Goal: Task Accomplishment & Management: Manage account settings

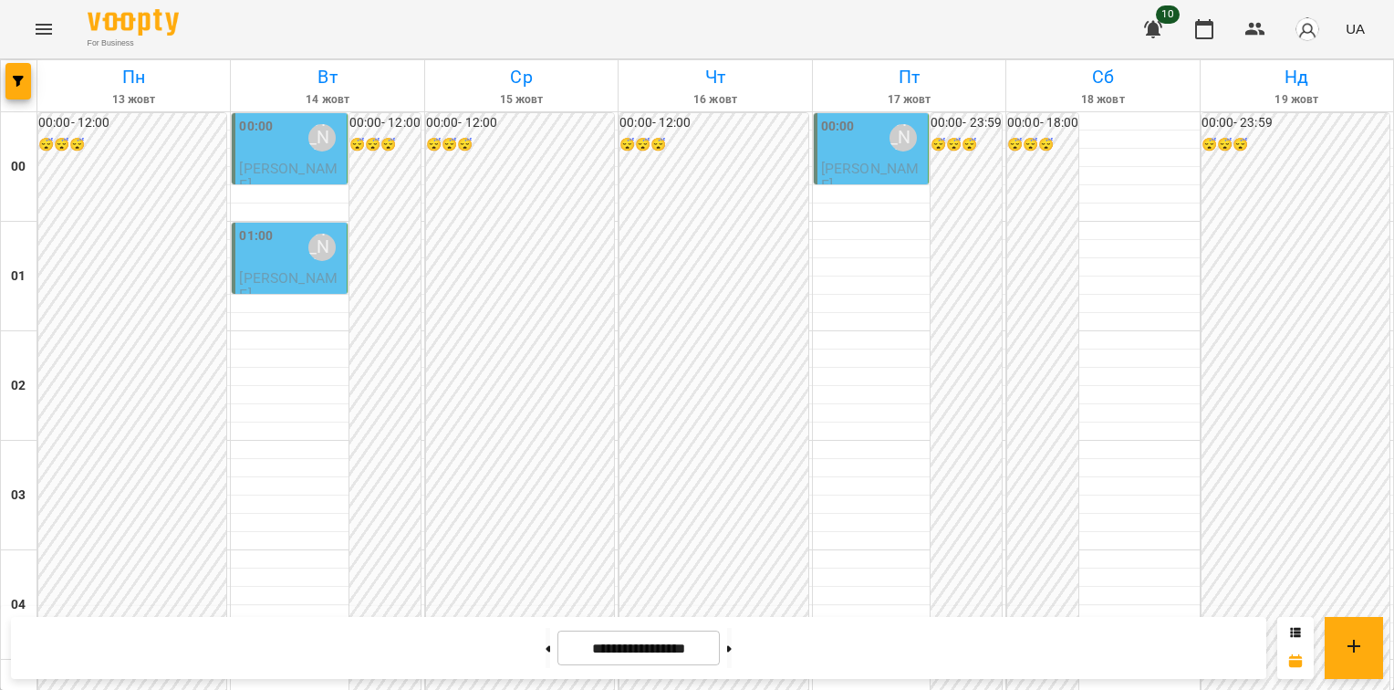
scroll to position [1642, 0]
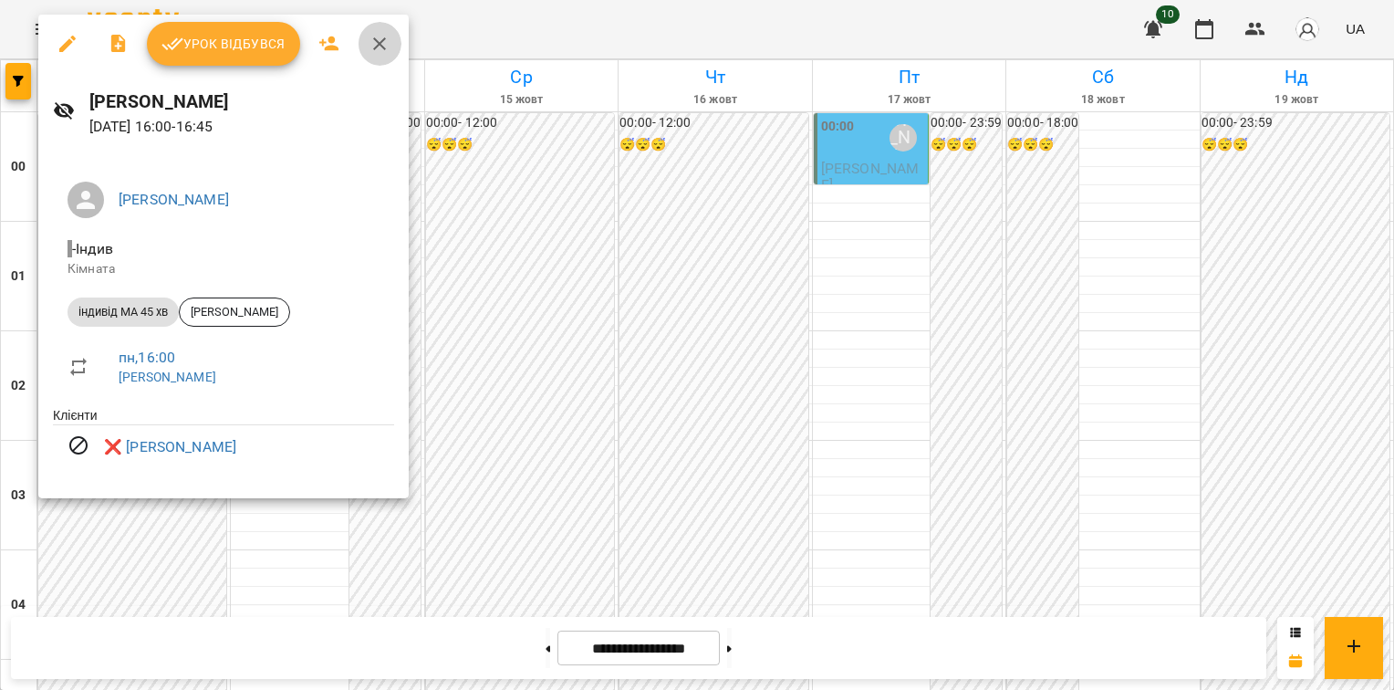
click at [382, 47] on icon "button" at bounding box center [379, 43] width 13 height 13
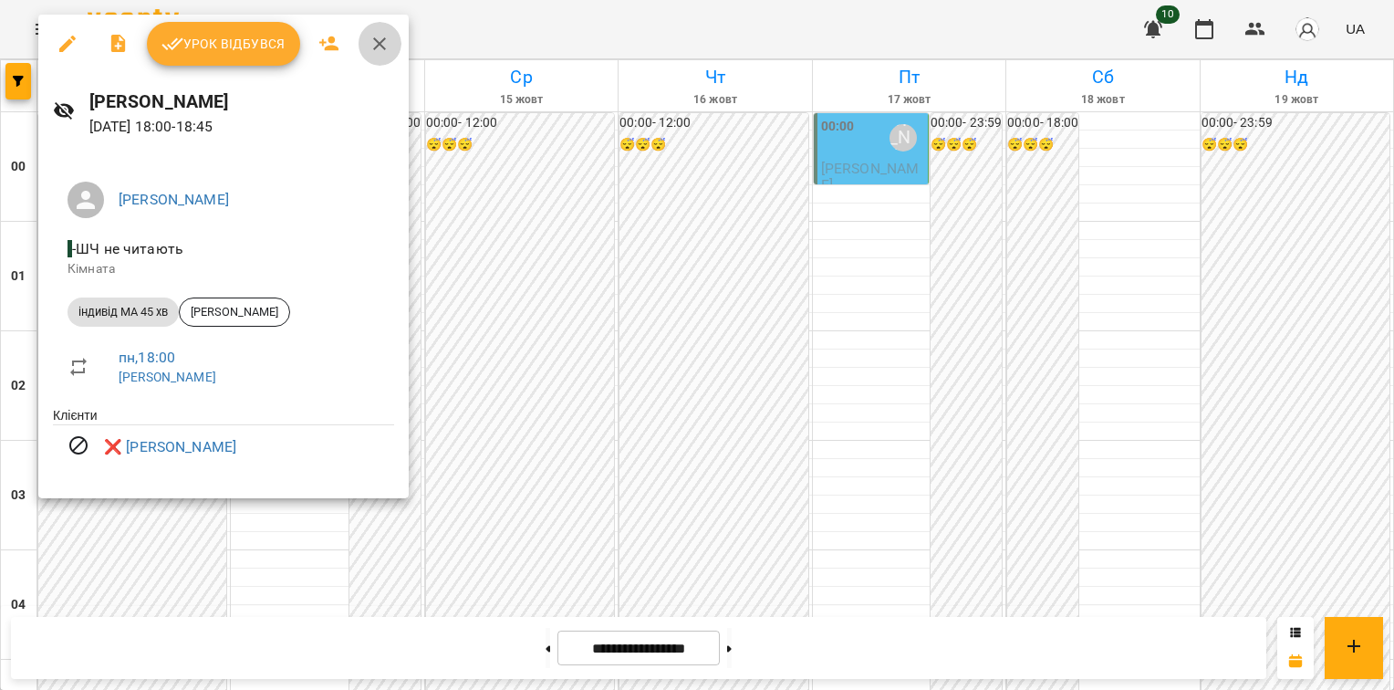
click at [380, 39] on icon "button" at bounding box center [380, 44] width 22 height 22
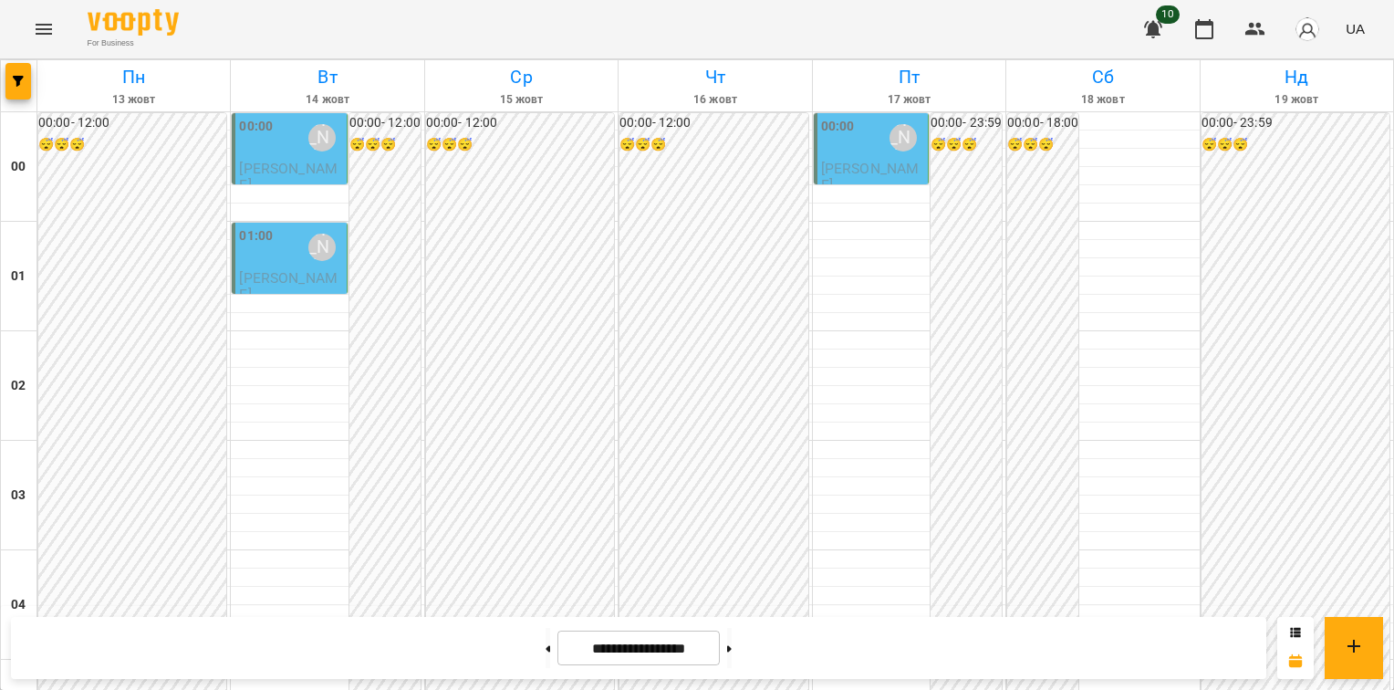
scroll to position [2040, 0]
click at [732, 649] on button at bounding box center [729, 648] width 5 height 40
click at [546, 650] on icon at bounding box center [548, 648] width 5 height 7
type input "**********"
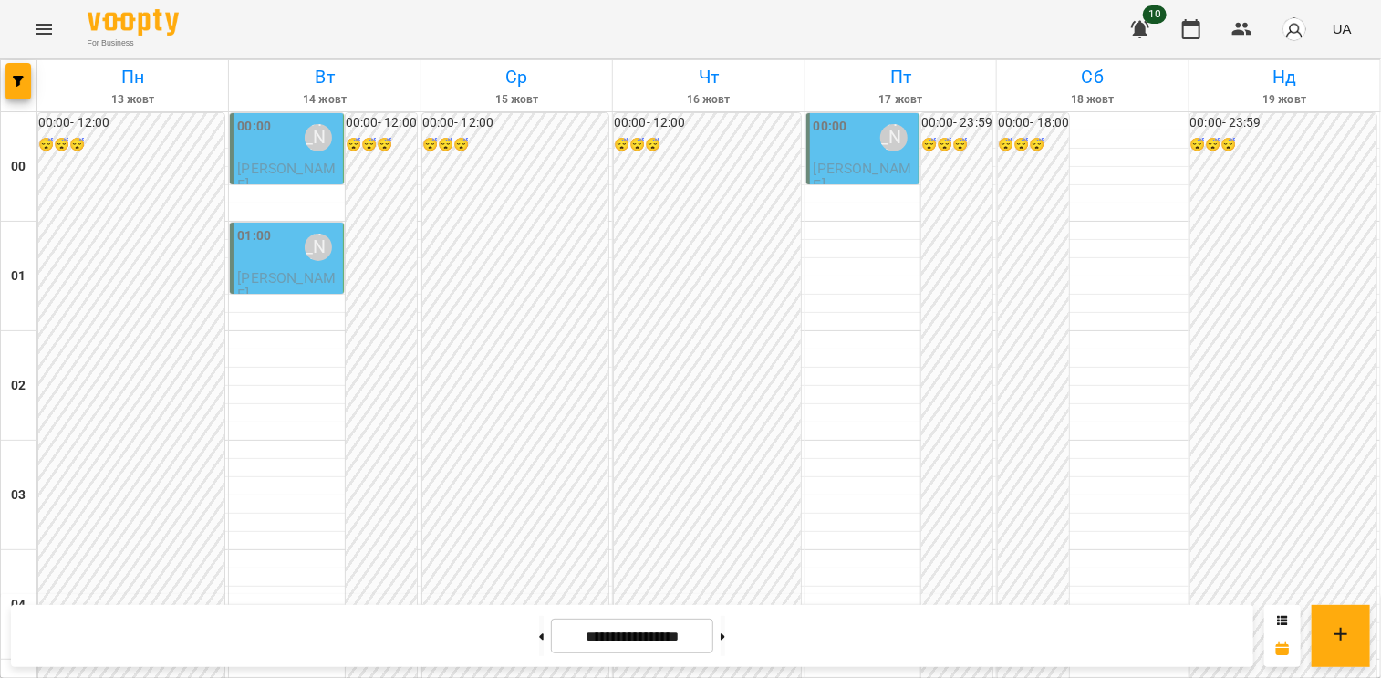
scroll to position [1642, 0]
